Goal: Task Accomplishment & Management: Manage account settings

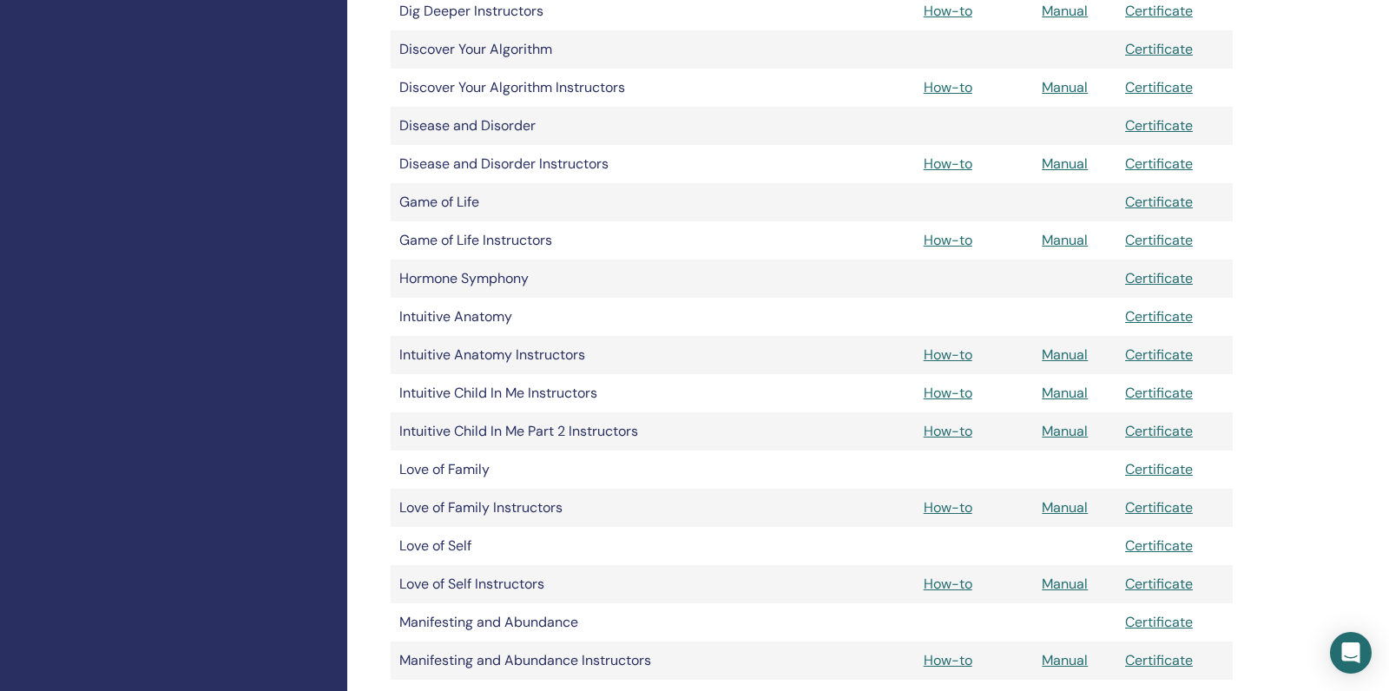
scroll to position [1181, 0]
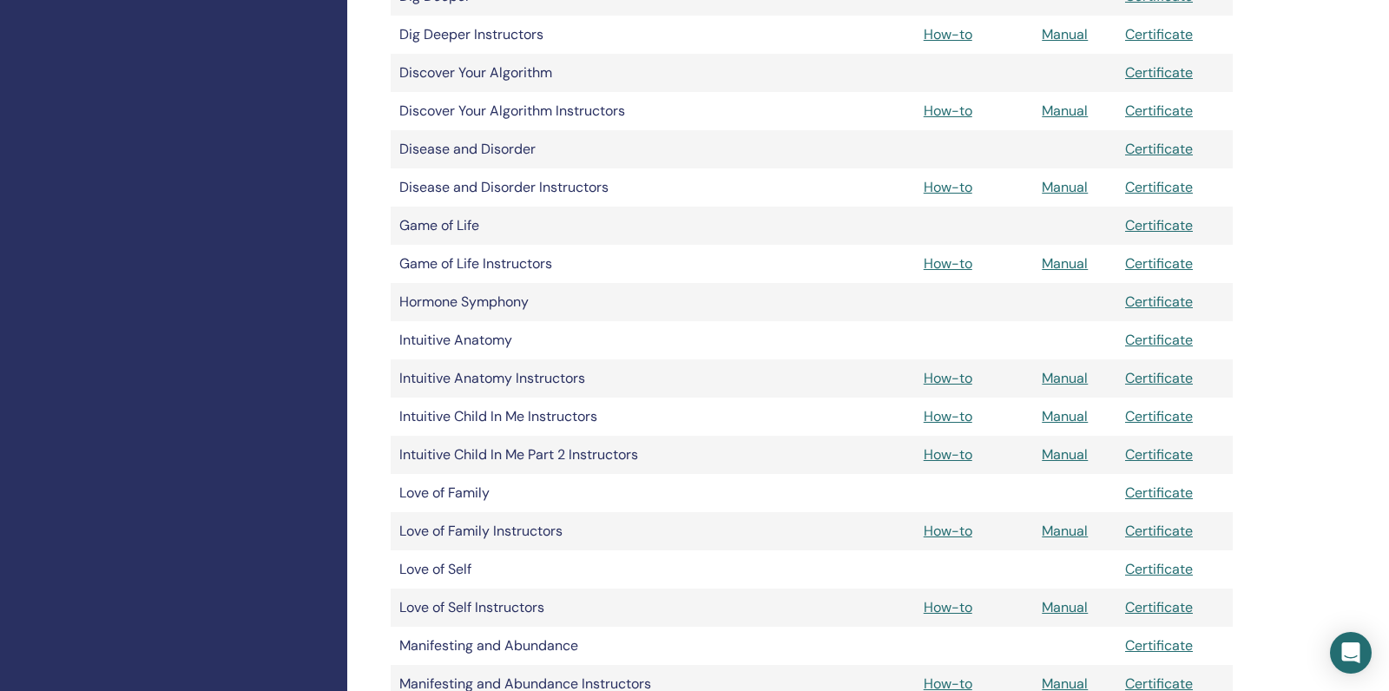
click at [633, 687] on td "Manifesting and Abundance Instructors" at bounding box center [547, 684] width 313 height 38
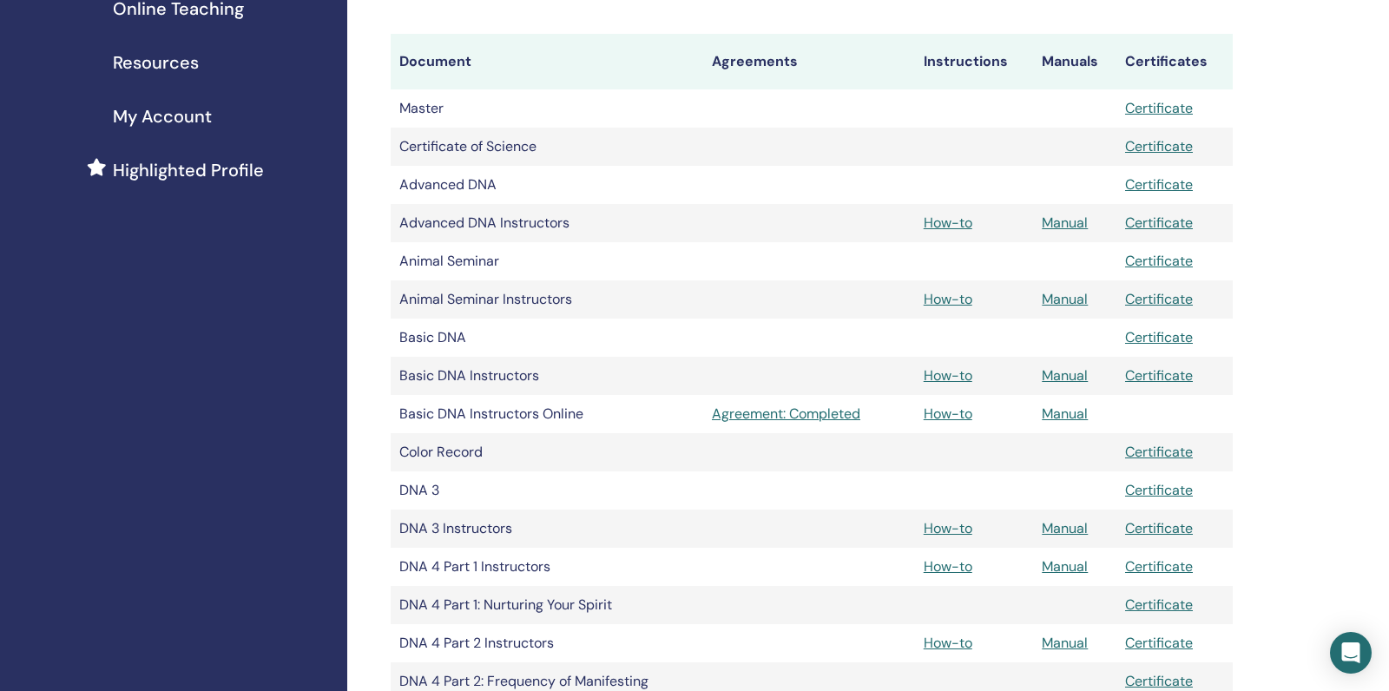
scroll to position [0, 0]
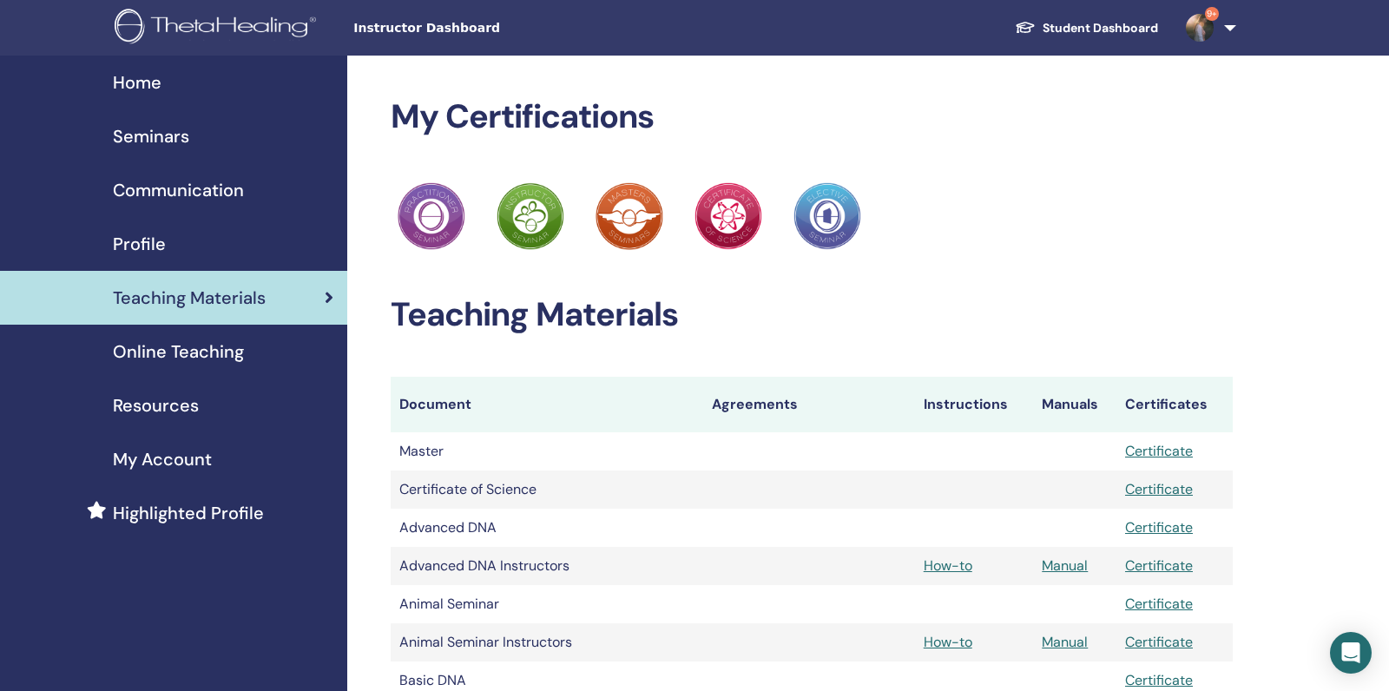
click at [221, 124] on div "Seminars" at bounding box center [174, 136] width 320 height 26
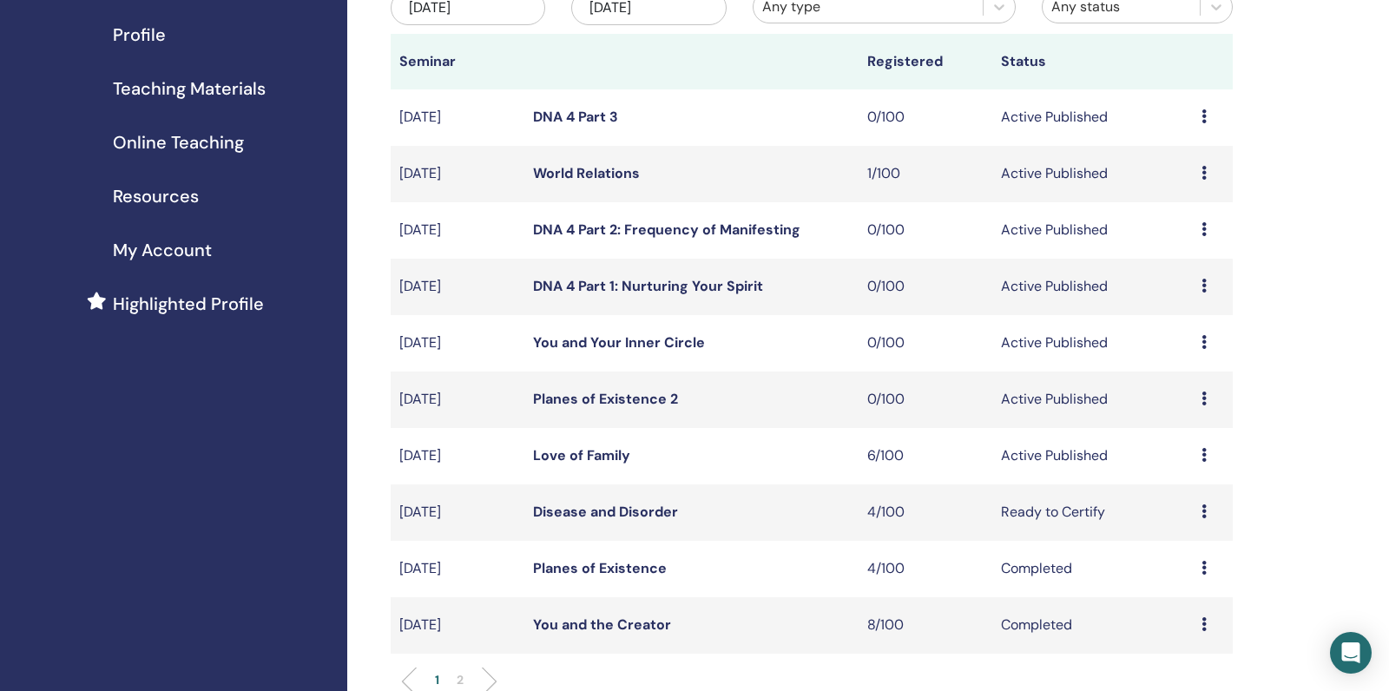
scroll to position [211, 0]
click at [647, 406] on link "Planes of Existence 2" at bounding box center [605, 397] width 145 height 18
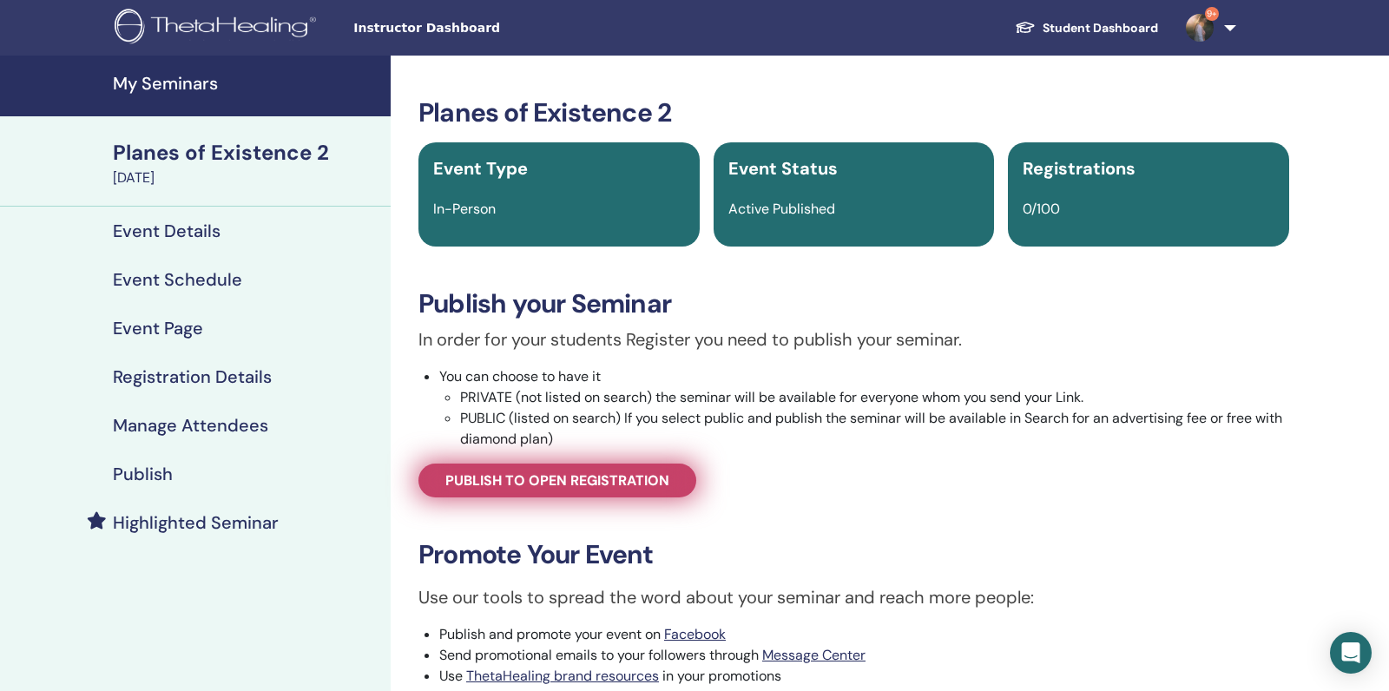
click at [617, 481] on span "Publish to open registration" at bounding box center [557, 480] width 224 height 18
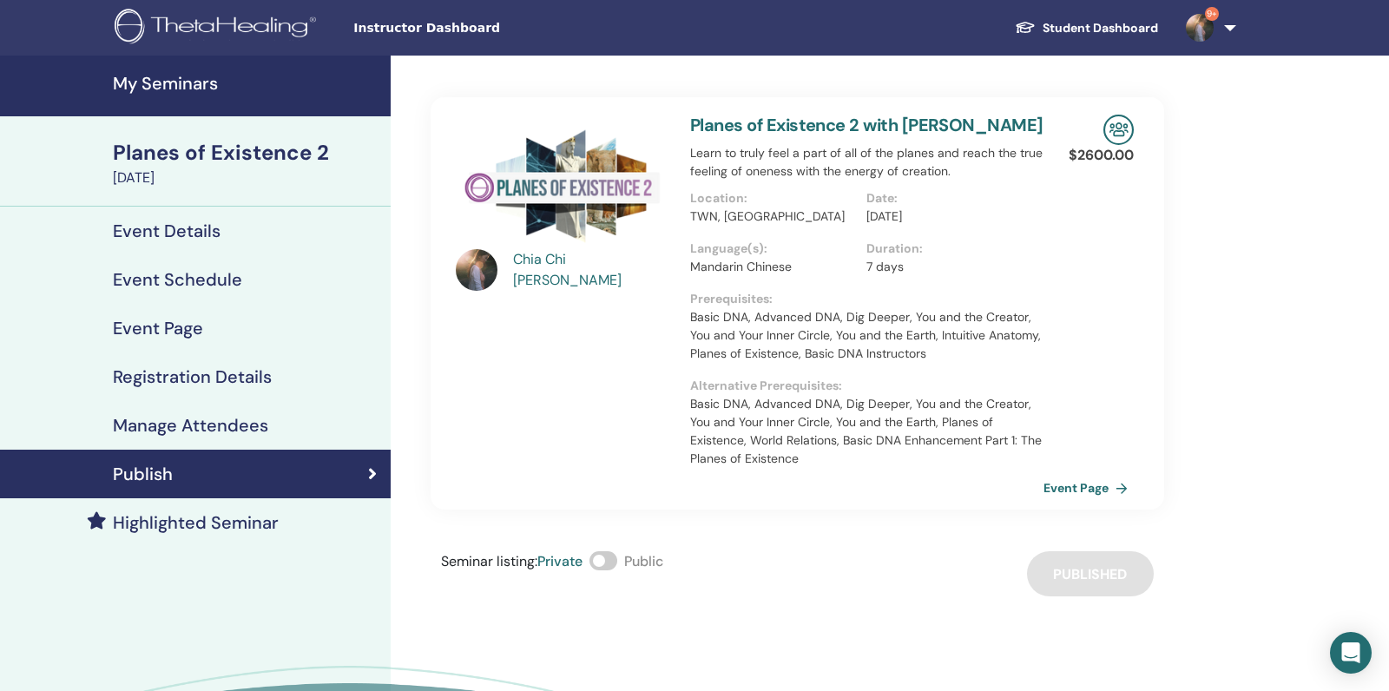
click at [185, 105] on link "My Seminars" at bounding box center [195, 86] width 391 height 61
